Goal: Information Seeking & Learning: Learn about a topic

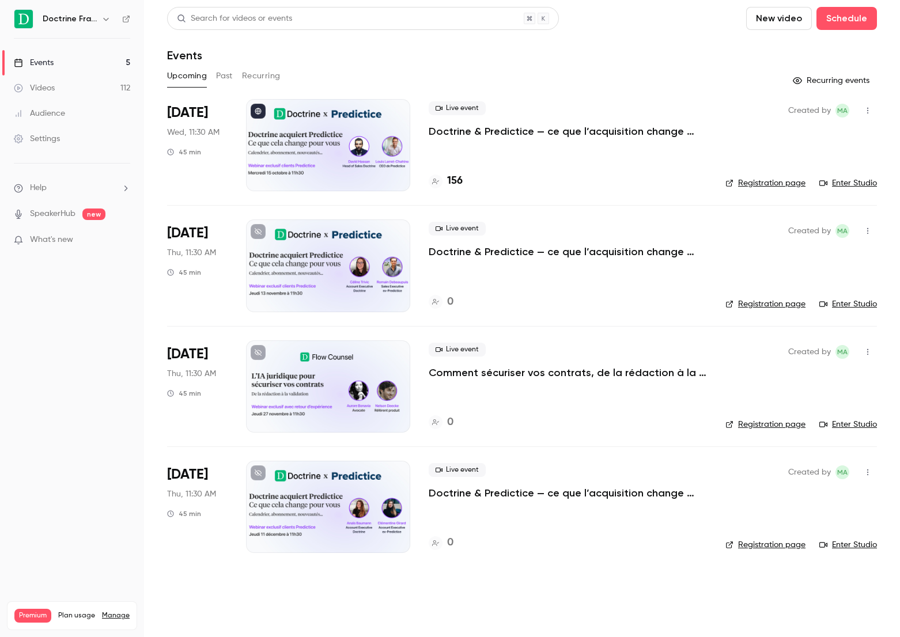
click at [228, 85] on button "Past" at bounding box center [224, 76] width 17 height 18
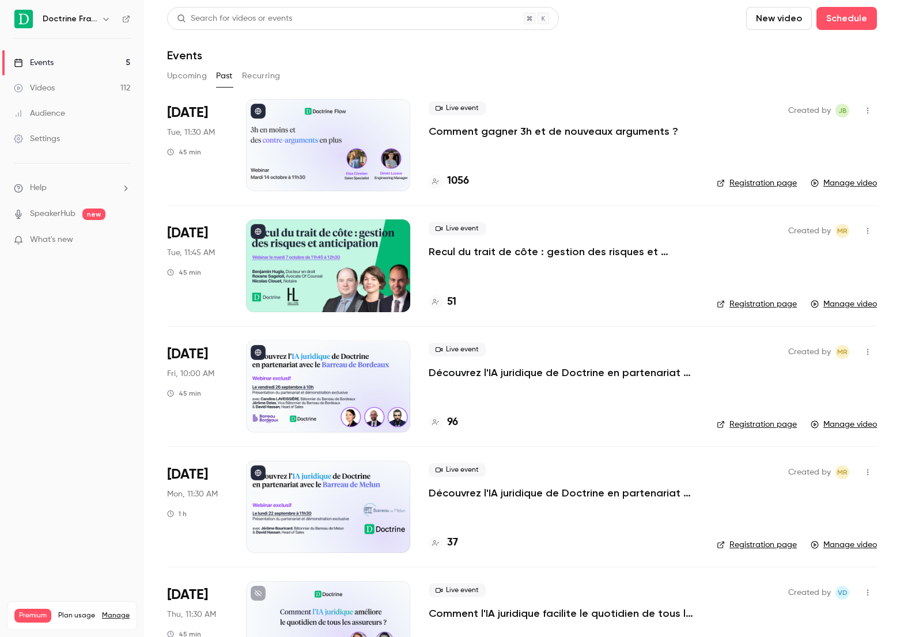
click at [468, 134] on p "Comment gagner 3h et de nouveaux arguments ?" at bounding box center [554, 131] width 250 height 14
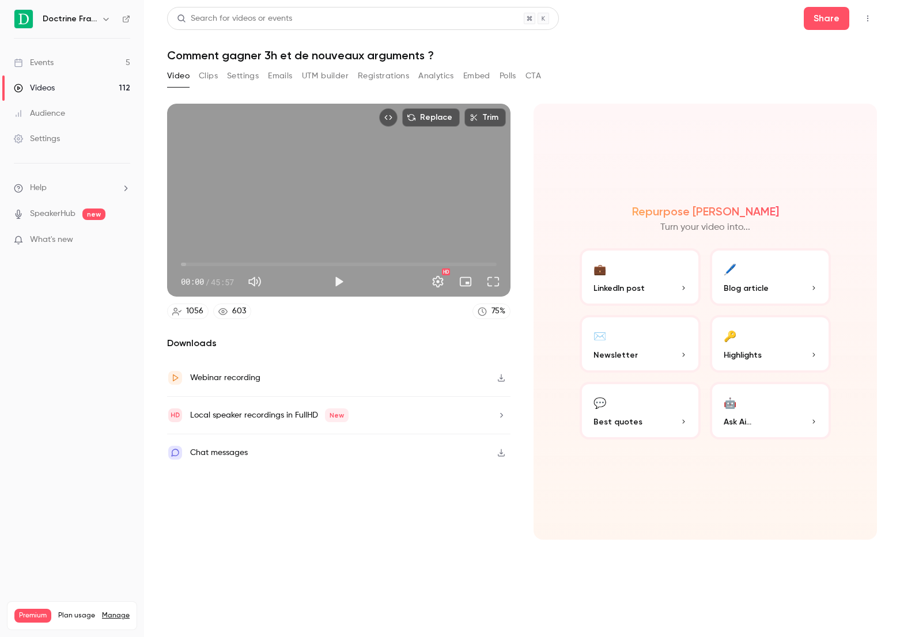
click at [119, 78] on link "Videos 112" at bounding box center [72, 88] width 144 height 25
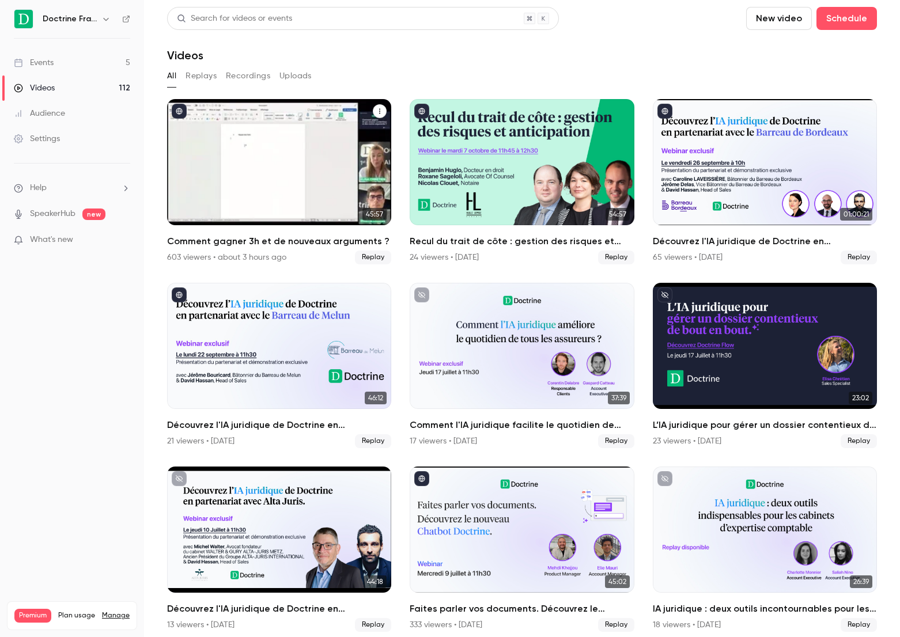
click at [188, 247] on h2 "Comment gagner 3h et de nouveaux arguments ?" at bounding box center [279, 242] width 224 height 14
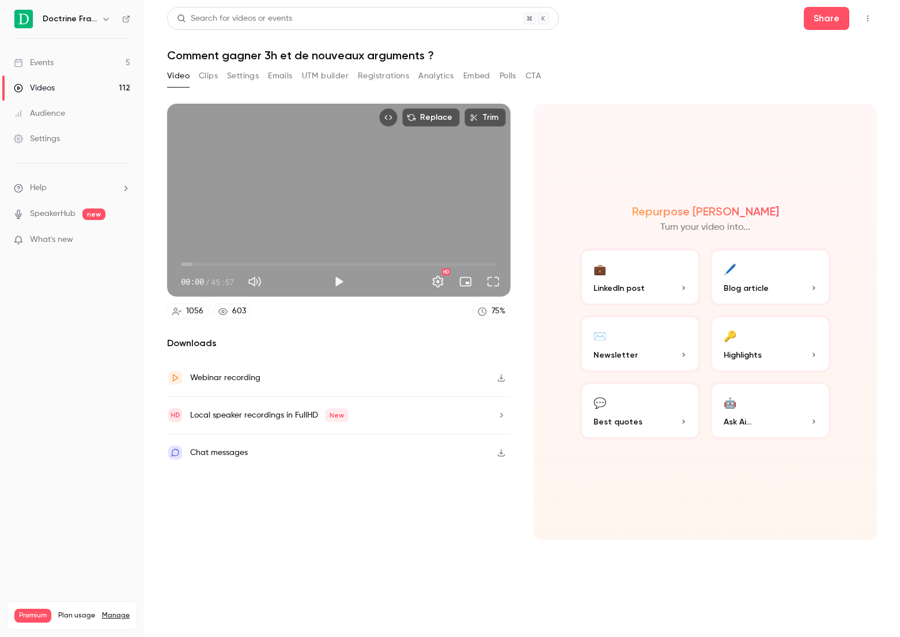
click at [330, 81] on button "UTM builder" at bounding box center [325, 76] width 47 height 18
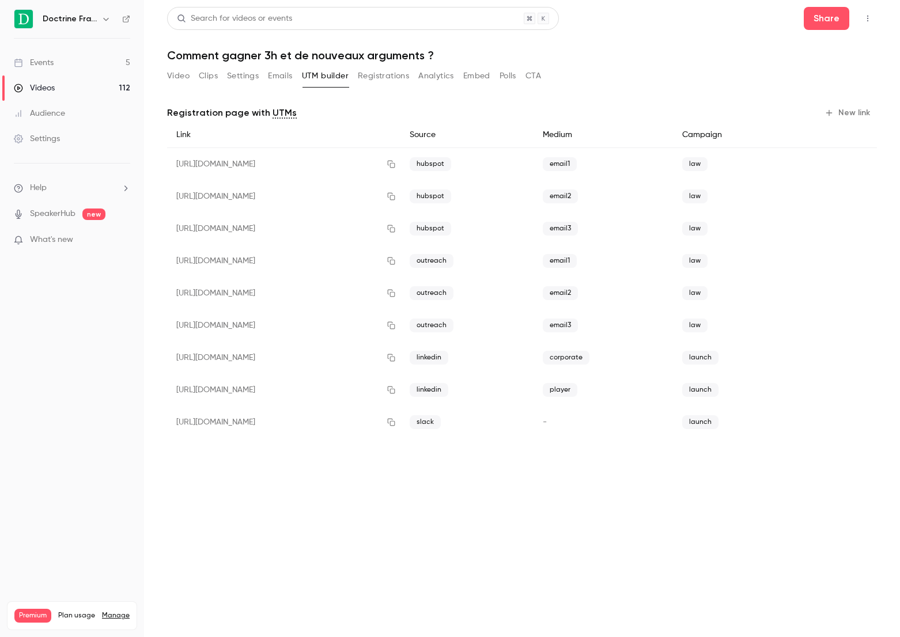
click at [178, 85] on div "Video Clips Settings Emails UTM builder Registrations Analytics Embed Polls CTA" at bounding box center [354, 78] width 374 height 23
click at [178, 85] on button "Video" at bounding box center [178, 76] width 22 height 18
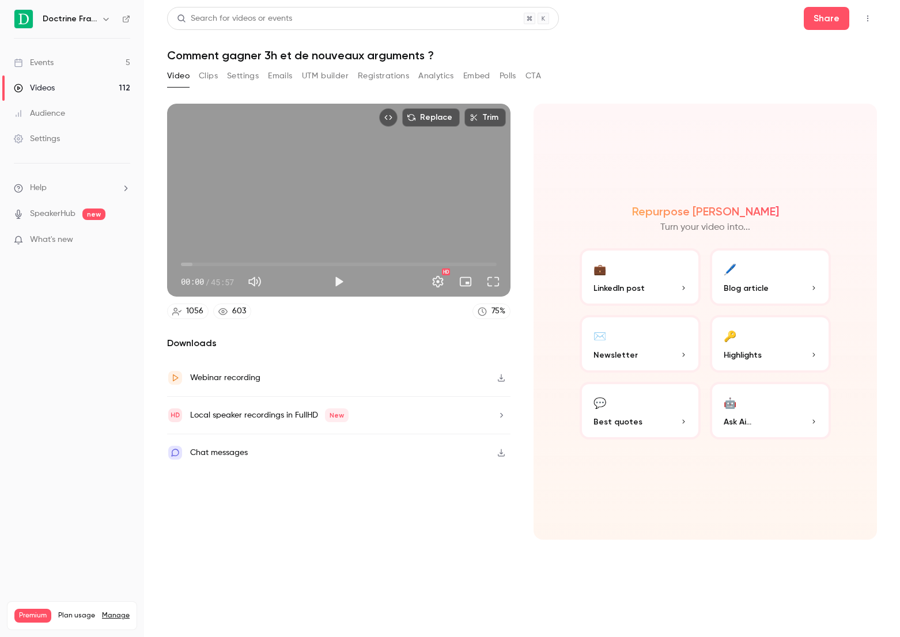
click at [439, 89] on div "Video Clips Settings Emails UTM builder Registrations Analytics Embed Polls CTA" at bounding box center [354, 78] width 374 height 23
click at [439, 82] on button "Analytics" at bounding box center [436, 76] width 36 height 18
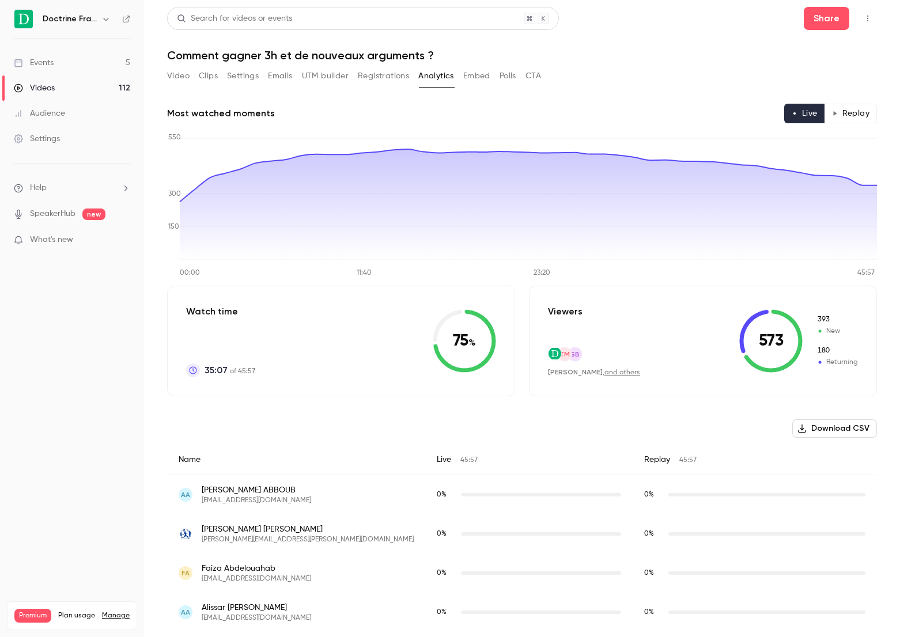
click at [177, 84] on button "Video" at bounding box center [178, 76] width 22 height 18
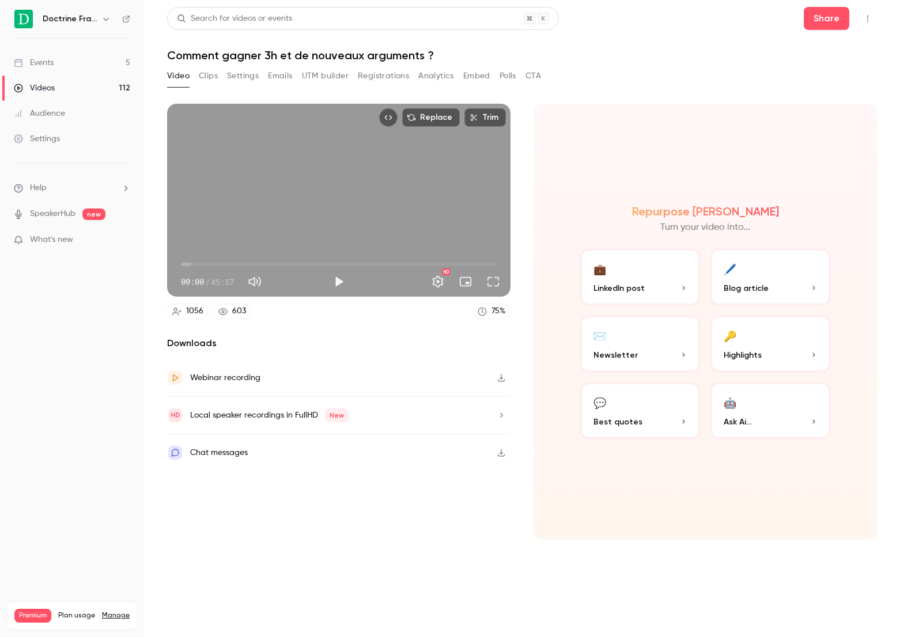
click at [125, 67] on link "Events 5" at bounding box center [72, 62] width 144 height 25
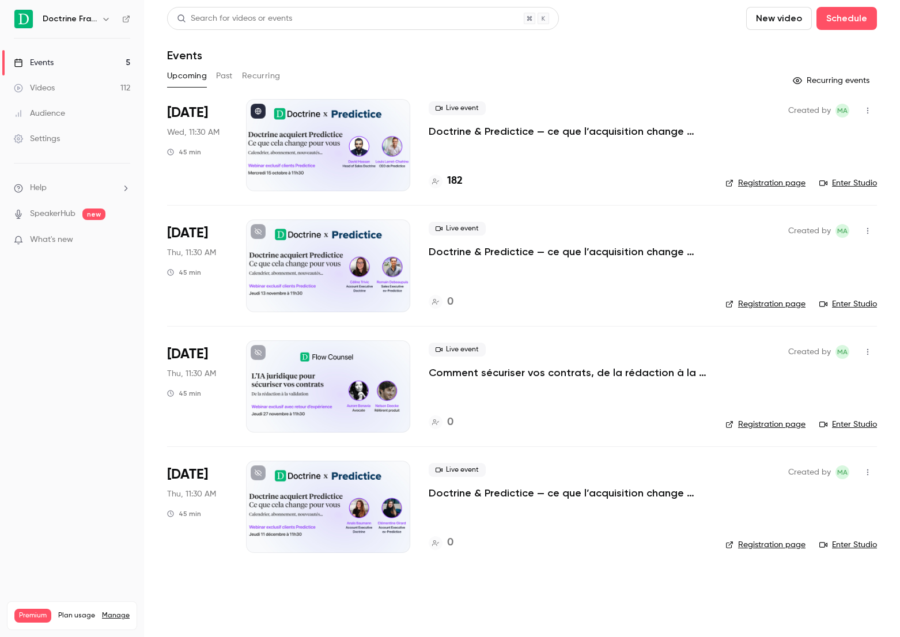
click at [216, 79] on button "Past" at bounding box center [224, 76] width 17 height 18
